Goal: Task Accomplishment & Management: Manage account settings

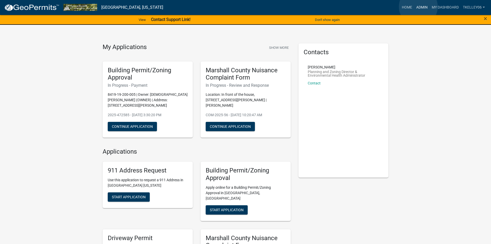
click at [419, 7] on link "Admin" at bounding box center [421, 8] width 15 height 10
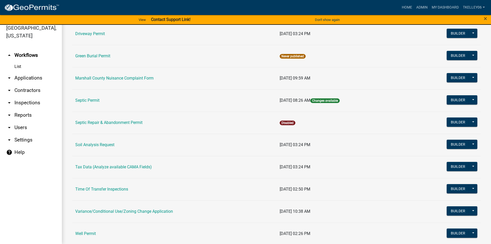
scroll to position [104, 0]
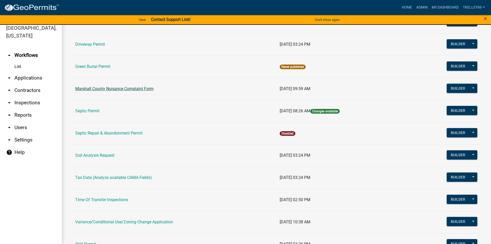
click at [106, 88] on link "Marshall County Nuisance Complaint Form" at bounding box center [114, 88] width 78 height 5
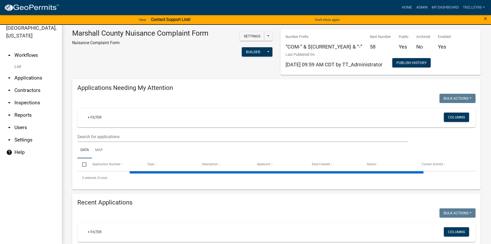
select select "3: 100"
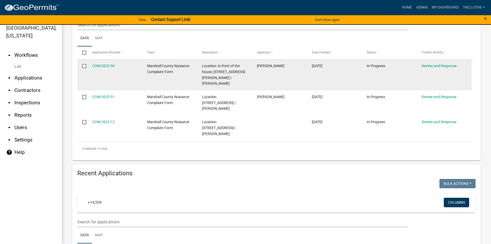
scroll to position [103, 0]
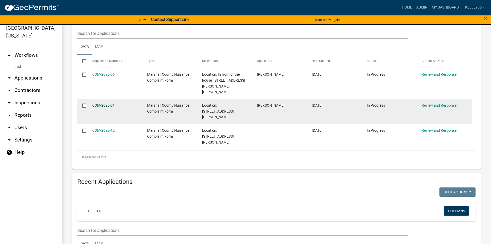
click at [111, 103] on link "COM-2025-51" at bounding box center [103, 105] width 22 height 4
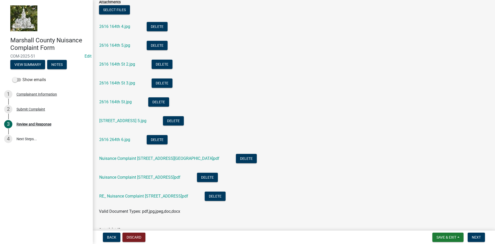
scroll to position [155, 0]
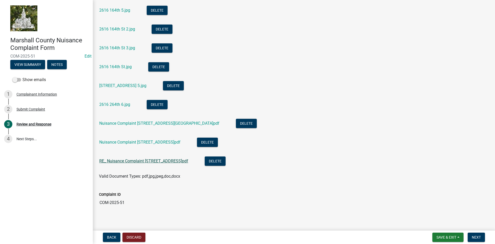
click at [130, 160] on link "RE_ Nuisance Complaint [STREET_ADDRESS]pdf" at bounding box center [143, 160] width 89 height 5
click at [119, 144] on link "Nuisance Complaint [STREET_ADDRESS]pdf" at bounding box center [139, 142] width 81 height 5
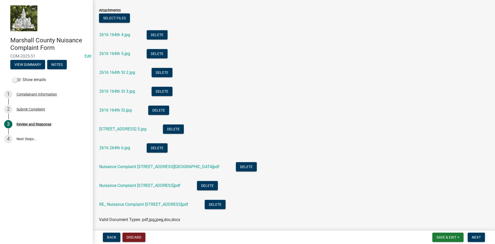
scroll to position [129, 0]
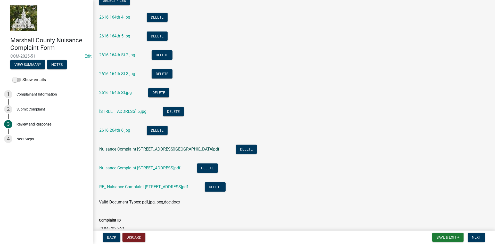
click at [120, 150] on link "Nuisance Complaint [STREET_ADDRESS][GEOGRAPHIC_DATA]pdf" at bounding box center [159, 148] width 120 height 5
click at [130, 186] on link "RE_ Nuisance Complaint [STREET_ADDRESS]pdf" at bounding box center [143, 186] width 89 height 5
